Goal: Task Accomplishment & Management: Manage account settings

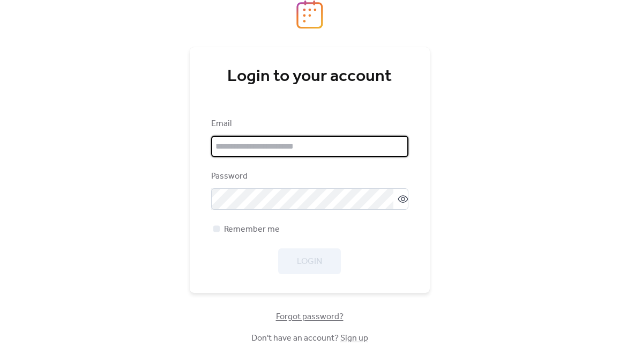
type input "**********"
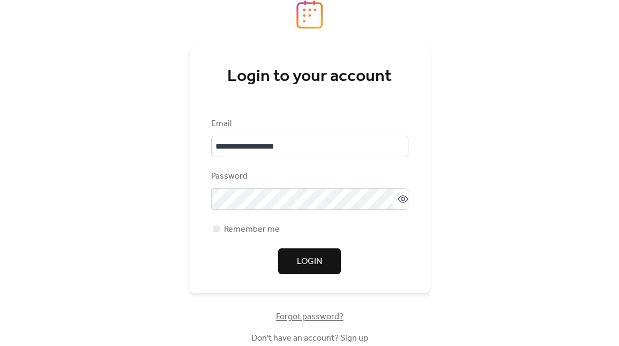
click at [338, 232] on div "Remember me" at bounding box center [309, 228] width 197 height 13
click at [323, 262] on button "Login" at bounding box center [309, 261] width 63 height 26
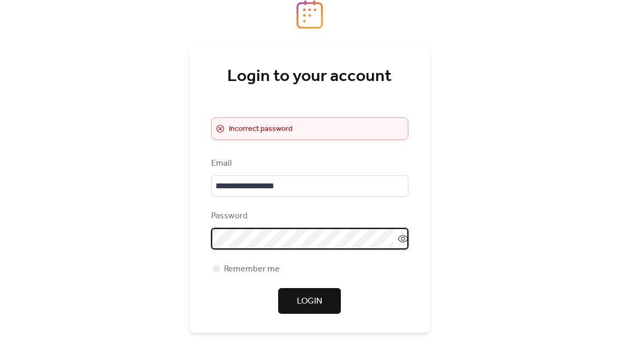
click at [489, 280] on div "**********" at bounding box center [309, 173] width 619 height 346
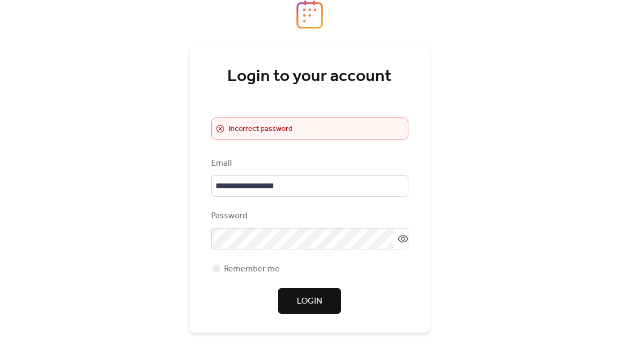
click at [316, 301] on span "Login" at bounding box center [309, 301] width 25 height 13
click at [485, 294] on div "**********" at bounding box center [309, 173] width 619 height 346
click at [319, 295] on span "Login" at bounding box center [309, 301] width 25 height 13
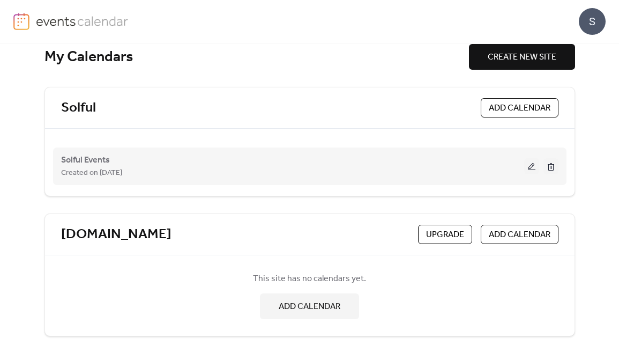
scroll to position [24, 0]
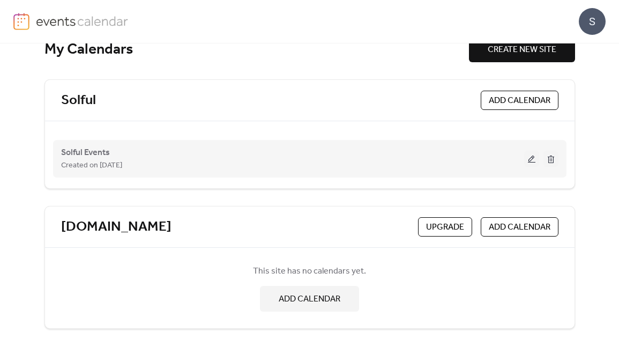
click at [91, 159] on span "Created on [DATE]" at bounding box center [91, 165] width 61 height 13
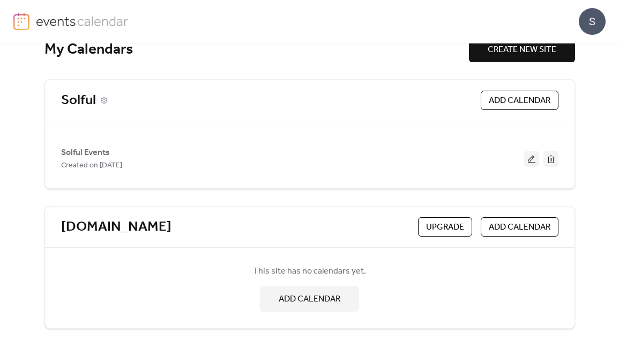
click at [76, 101] on link "Solful" at bounding box center [78, 101] width 35 height 18
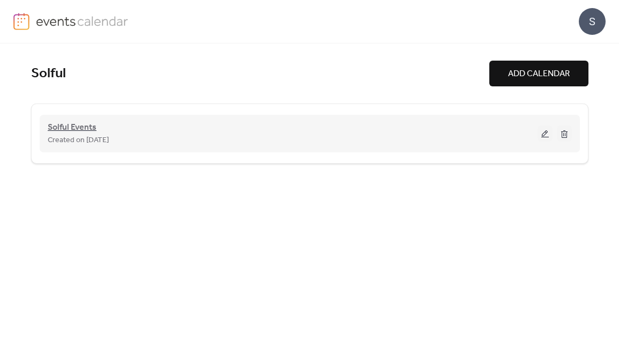
click at [81, 132] on span "Solful Events" at bounding box center [72, 127] width 49 height 13
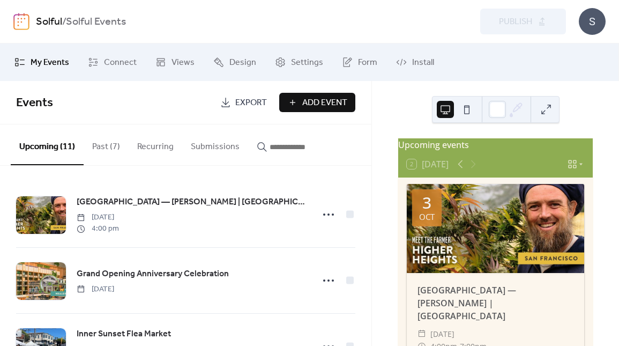
click at [217, 145] on button "Submissions" at bounding box center [215, 144] width 66 height 40
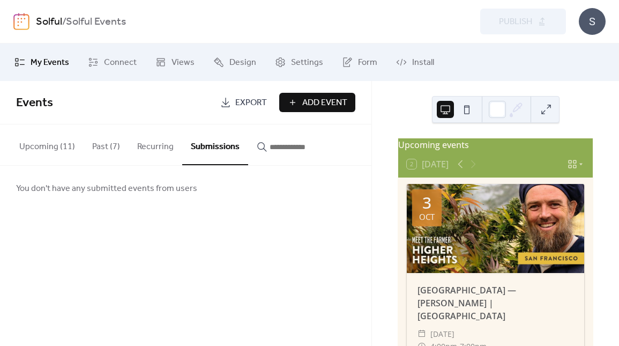
click at [37, 62] on span "My Events" at bounding box center [50, 62] width 39 height 13
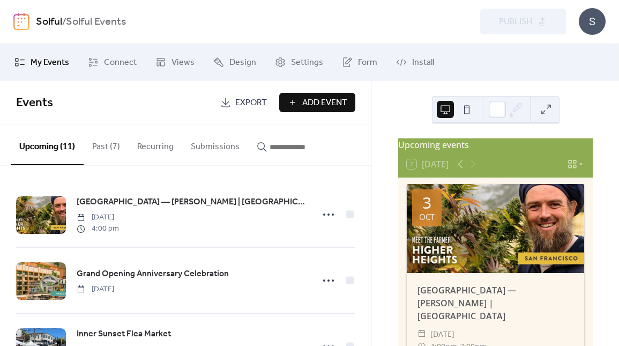
click at [53, 26] on link "Solful" at bounding box center [49, 22] width 26 height 20
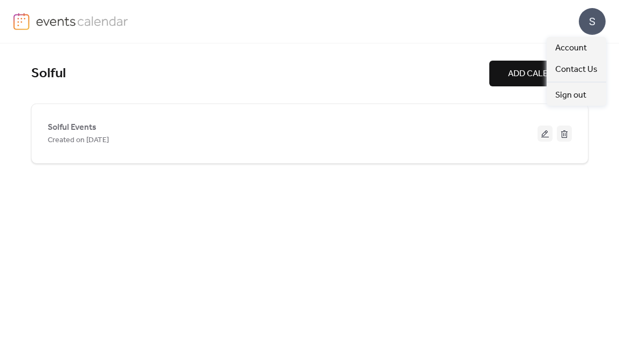
click at [588, 21] on div "S" at bounding box center [592, 21] width 27 height 27
click at [579, 49] on span "Account" at bounding box center [571, 48] width 32 height 13
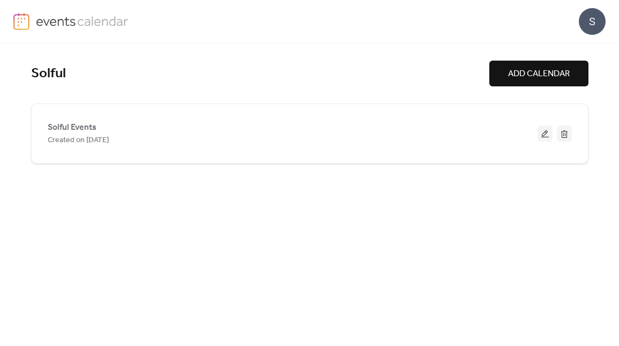
click at [46, 20] on img at bounding box center [82, 21] width 93 height 16
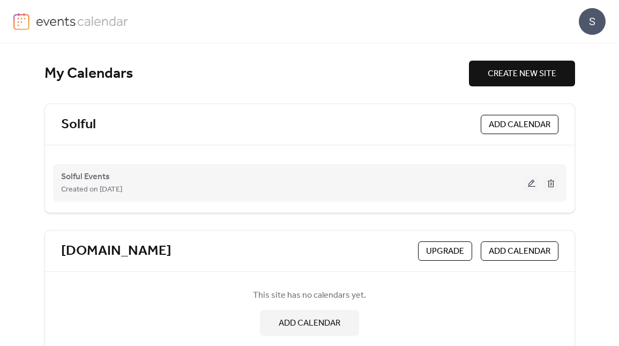
scroll to position [24, 0]
